Goal: Navigation & Orientation: Find specific page/section

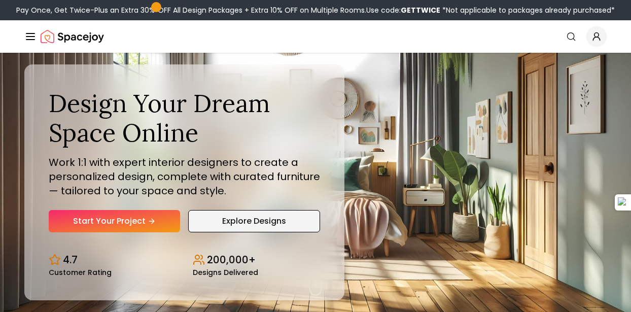
click at [211, 214] on link "Explore Designs" at bounding box center [254, 221] width 132 height 22
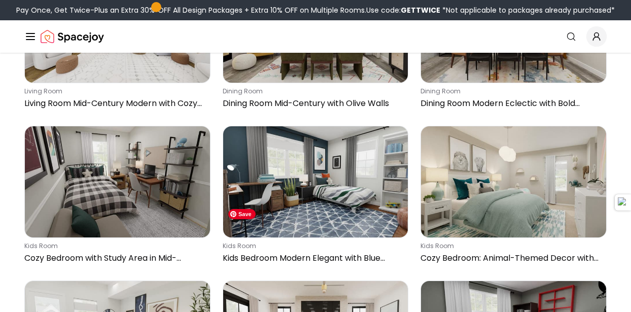
scroll to position [1567, 0]
